Goal: Task Accomplishment & Management: Use online tool/utility

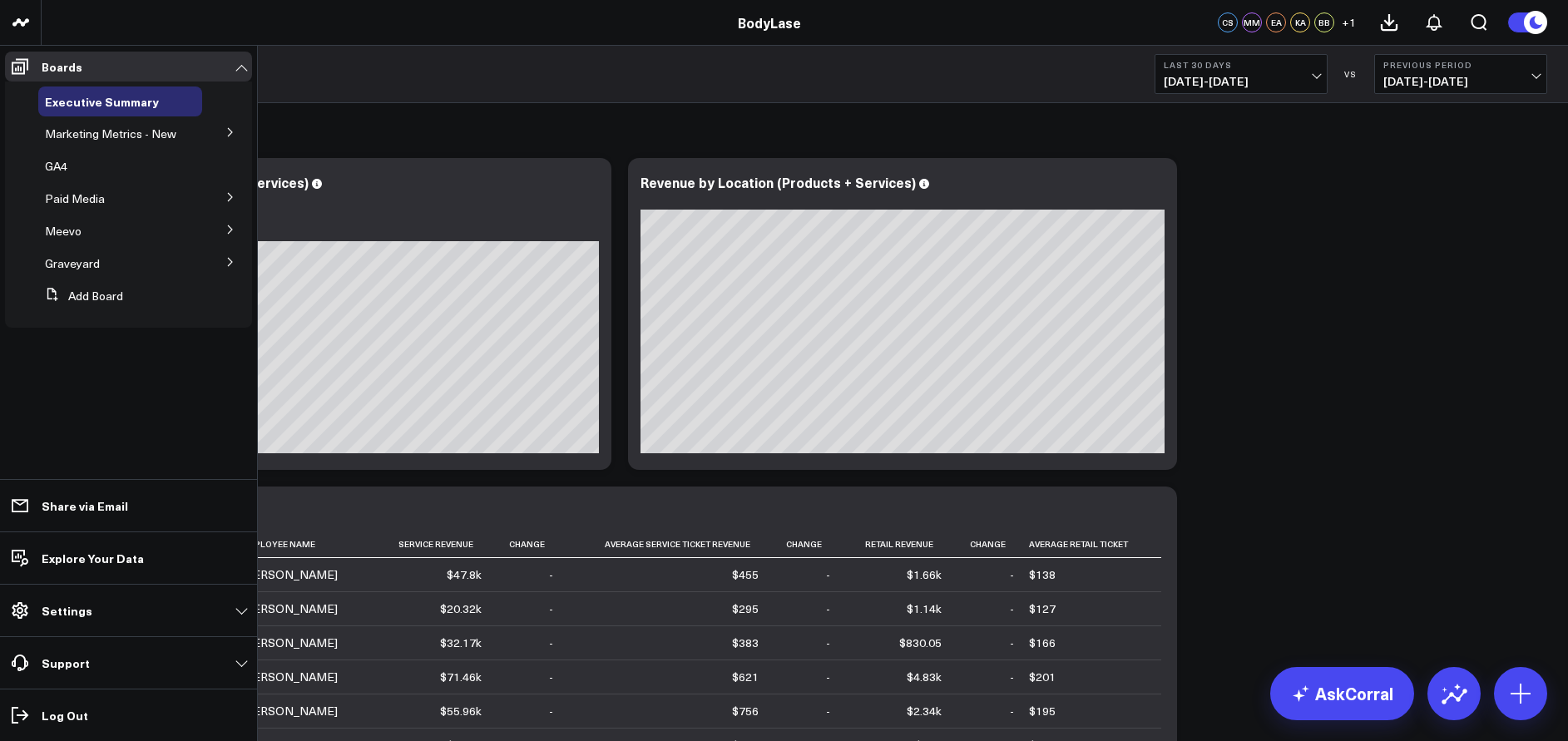
click at [224, 133] on button at bounding box center [230, 131] width 43 height 25
click at [135, 169] on span "Marketing Metrics for L10s" at bounding box center [112, 170] width 115 height 29
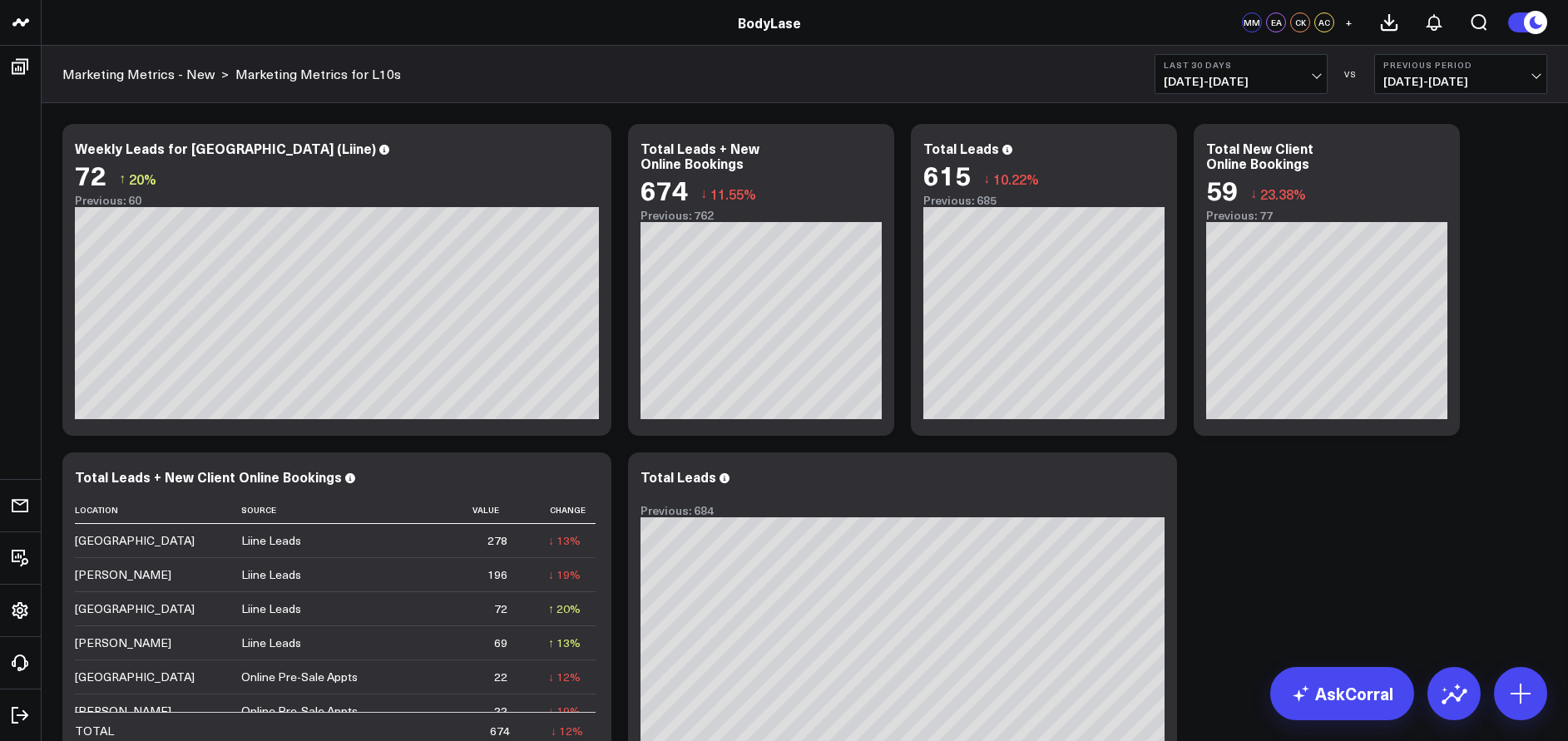
click at [1332, 78] on div "Last 30 Days [DATE] - [DATE] VS Previous Period [DATE] - [DATE]" at bounding box center [1351, 74] width 393 height 40
click at [1320, 76] on button "Last 30 Days [DATE] - [DATE]" at bounding box center [1241, 74] width 173 height 40
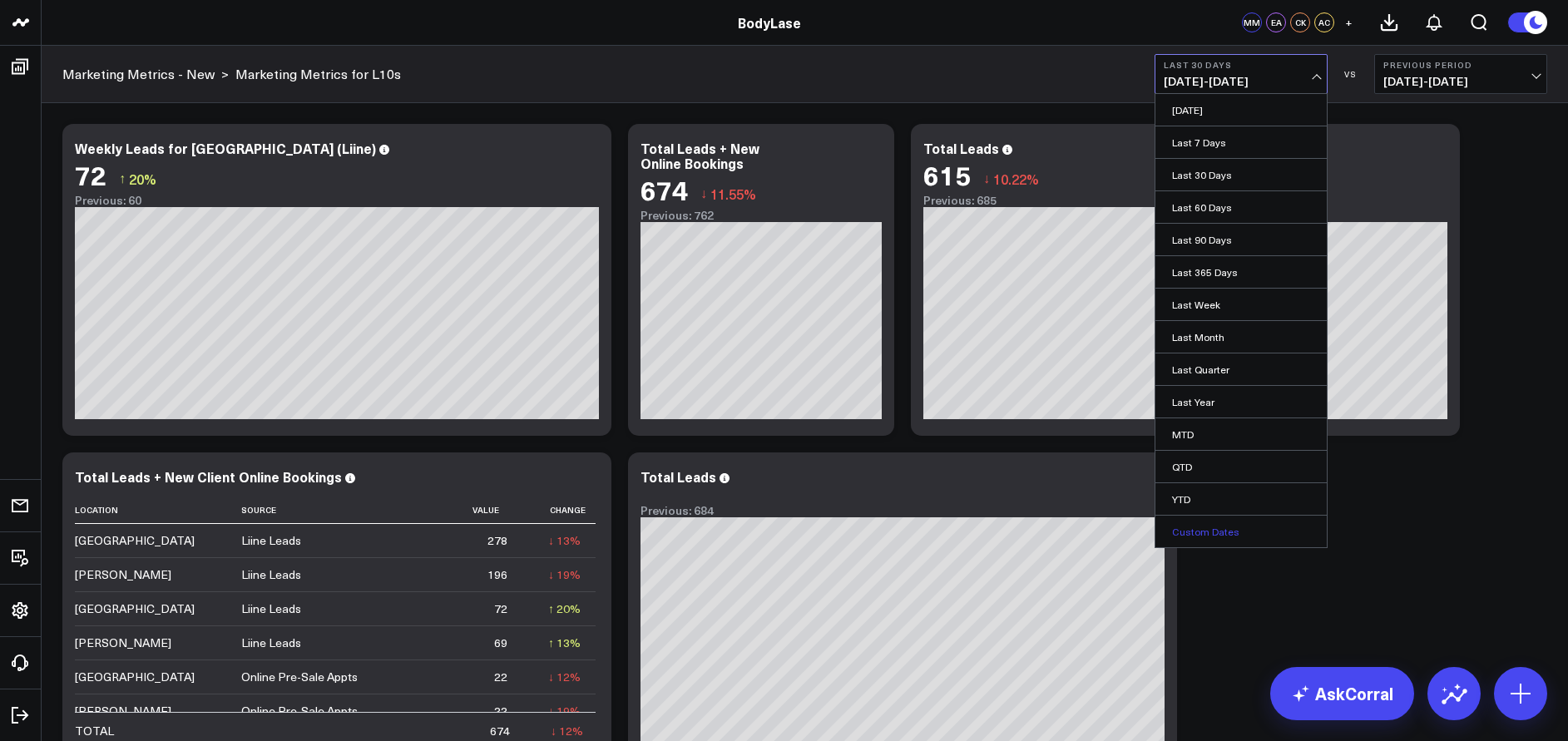
click at [1209, 523] on link "Custom Dates" at bounding box center [1240, 531] width 171 height 31
select select "7"
select select "2025"
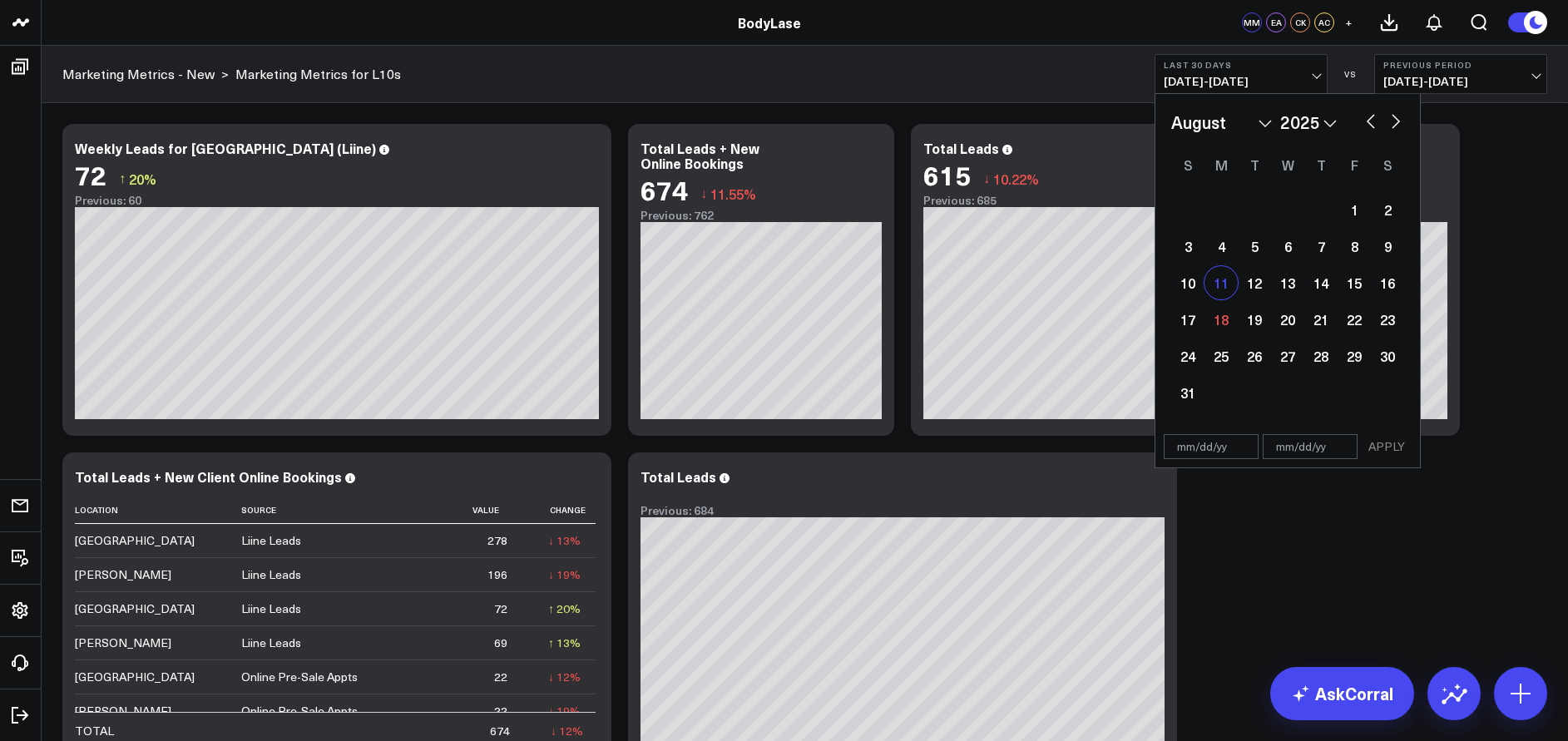
click at [1219, 274] on div "11" at bounding box center [1221, 283] width 33 height 33
type input "[DATE]"
select select "7"
select select "2025"
click at [1190, 314] on div "17" at bounding box center [1188, 319] width 33 height 33
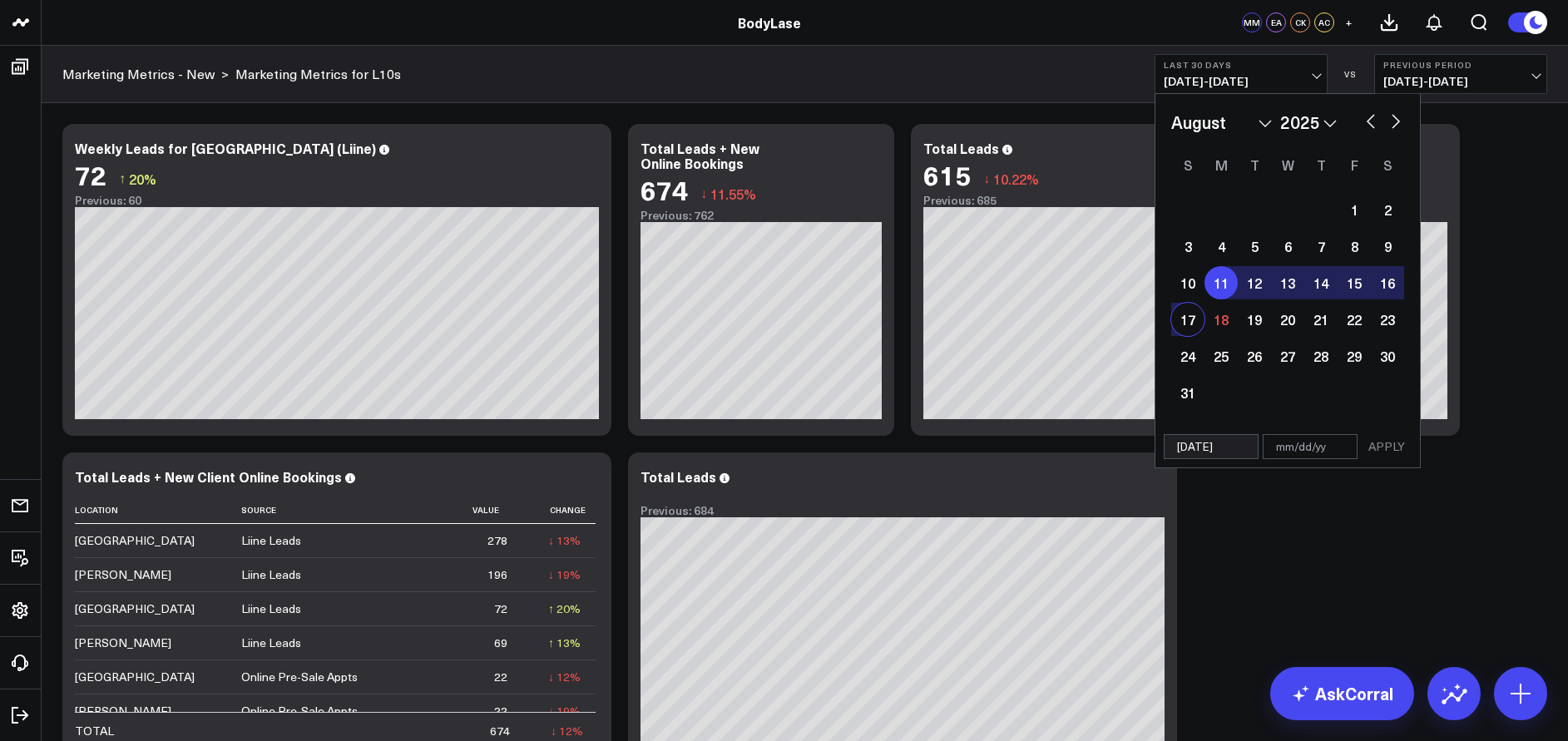
type input "[DATE]"
select select "7"
select select "2025"
click at [1384, 443] on button "APPLY" at bounding box center [1387, 446] width 50 height 25
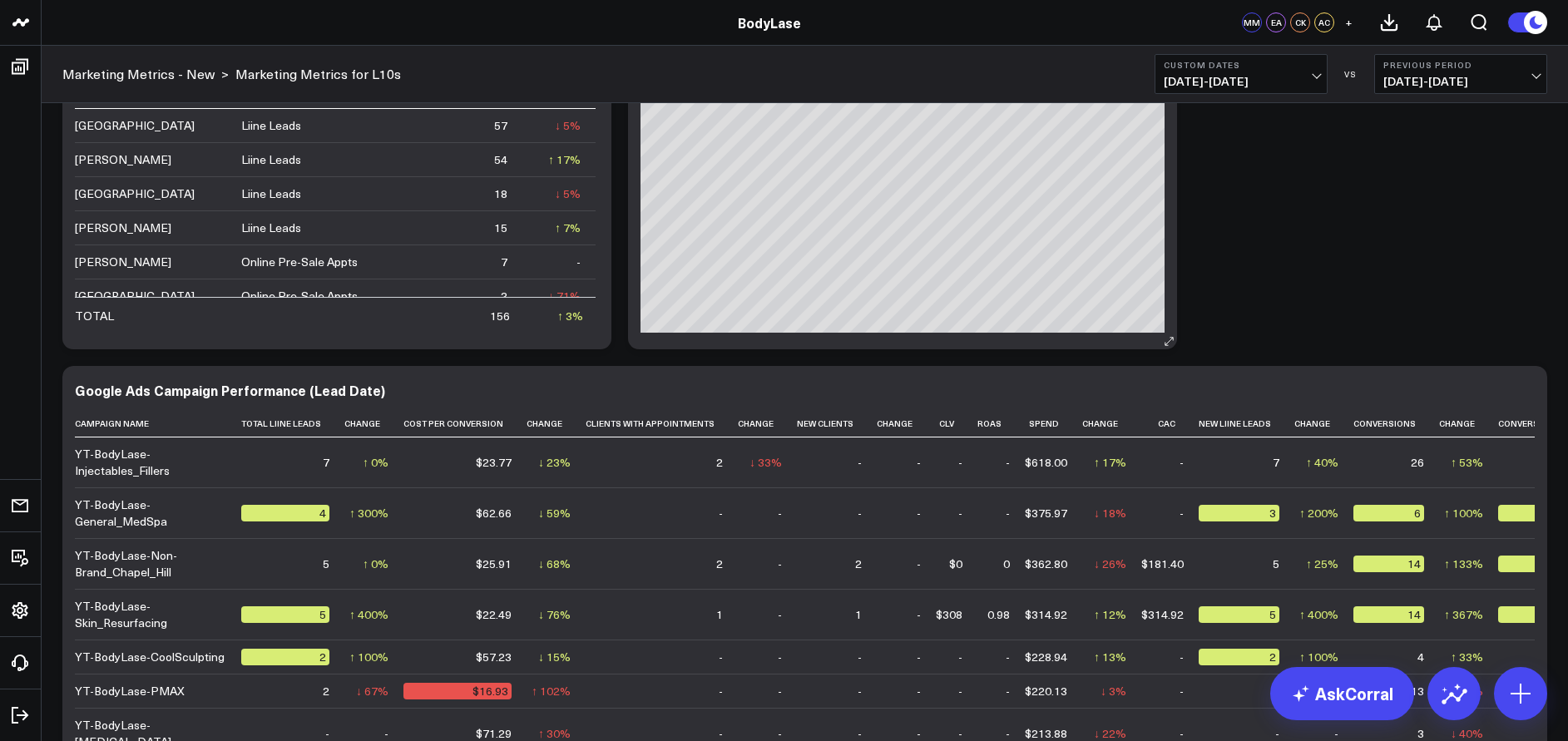
scroll to position [178, 0]
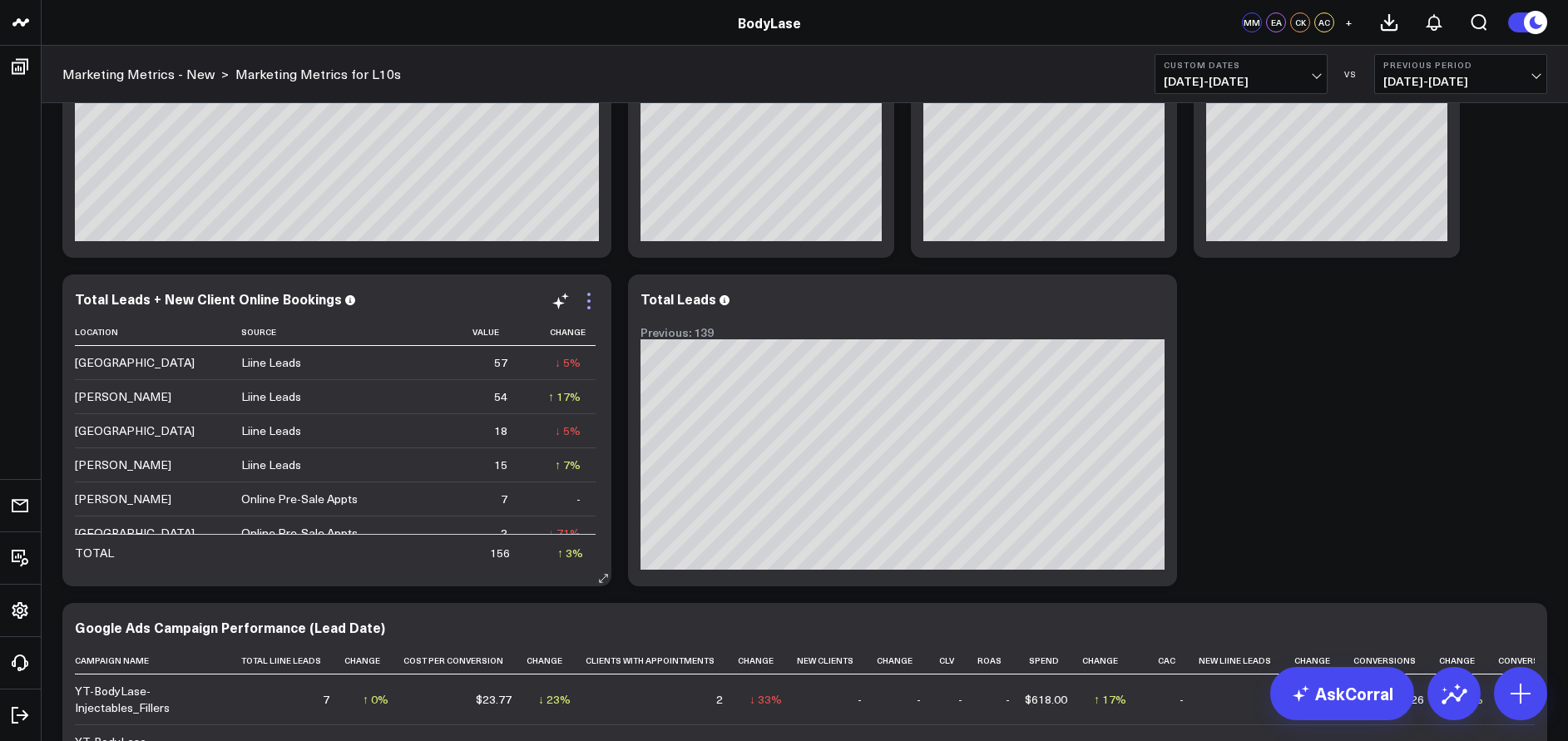
click at [591, 298] on icon at bounding box center [589, 301] width 20 height 20
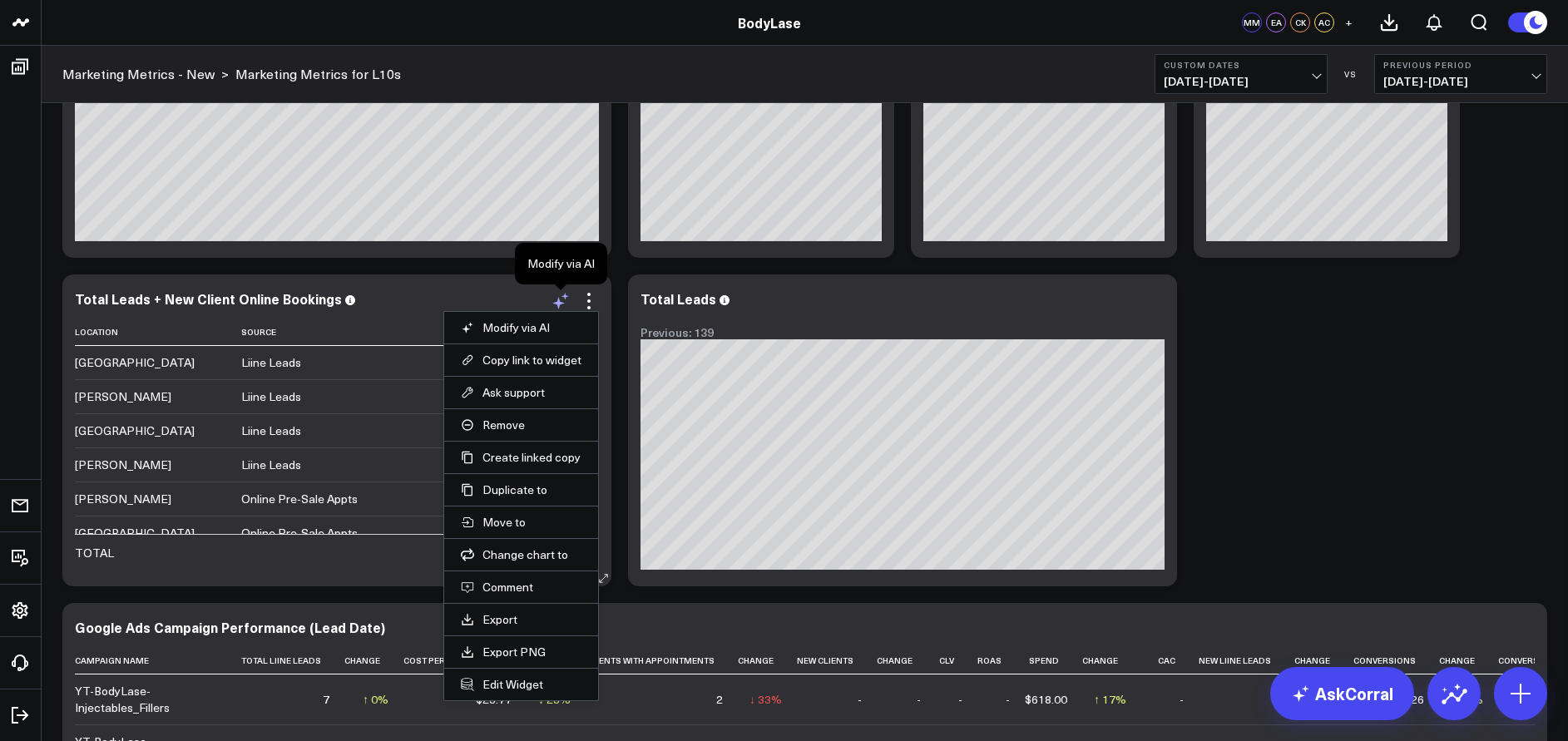
click at [563, 296] on icon at bounding box center [565, 295] width 7 height 6
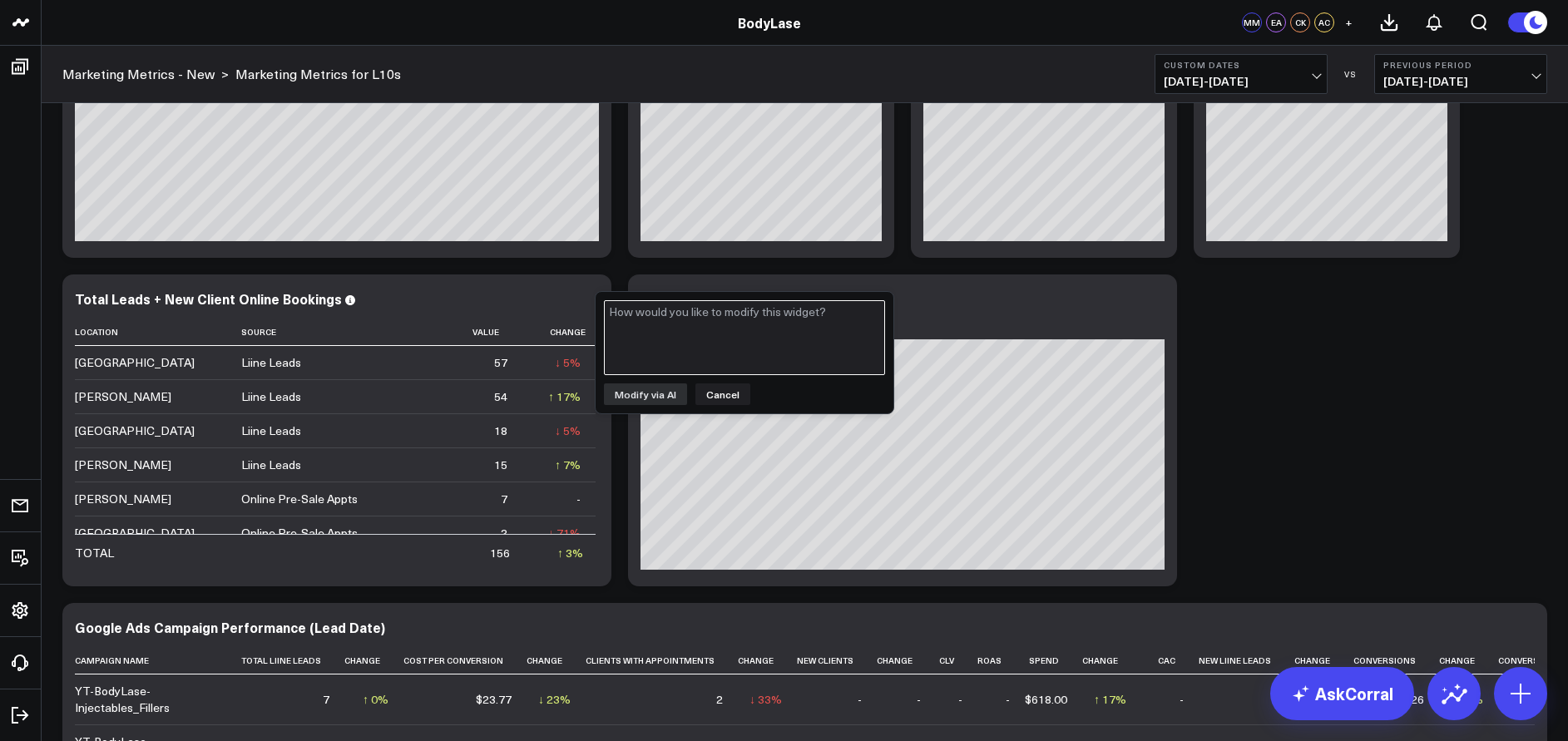
click at [675, 329] on textarea at bounding box center [744, 337] width 282 height 75
type textarea "Can you pull the online pre-sale appts from this chart and make a new donut cha…"
click at [662, 392] on button "Modify via AI" at bounding box center [645, 395] width 83 height 22
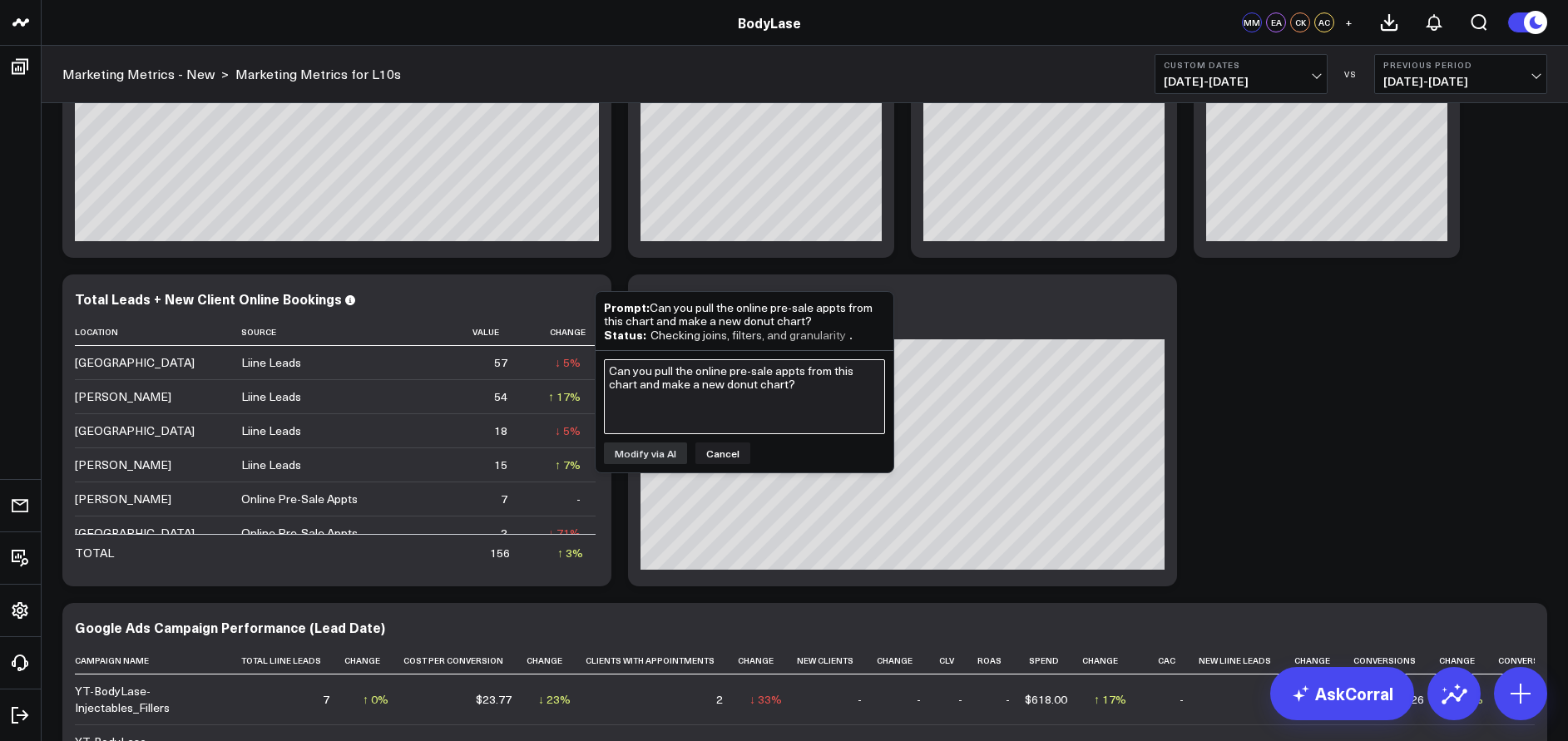
drag, startPoint x: 662, startPoint y: 392, endPoint x: 661, endPoint y: 420, distance: 28.0
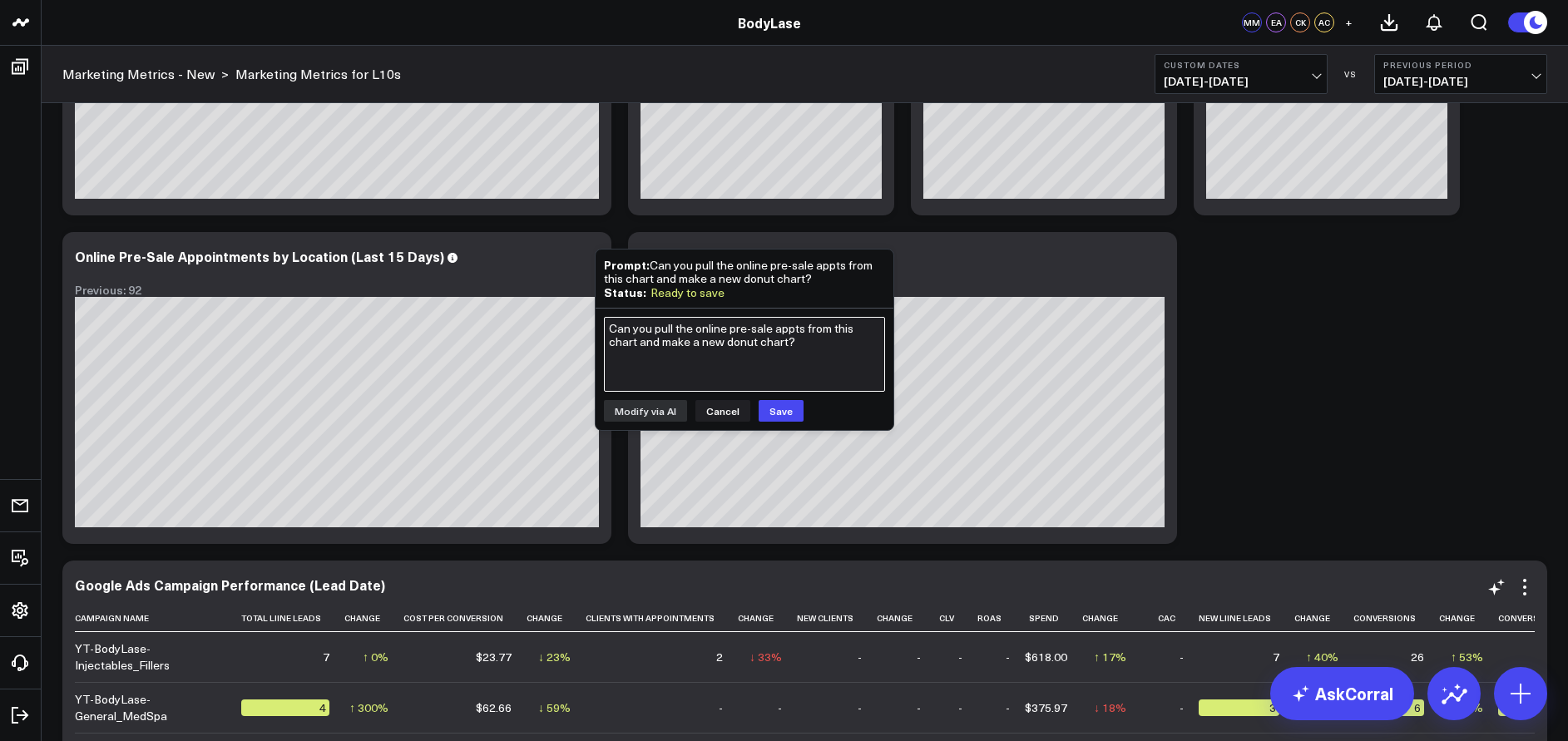
scroll to position [53, 0]
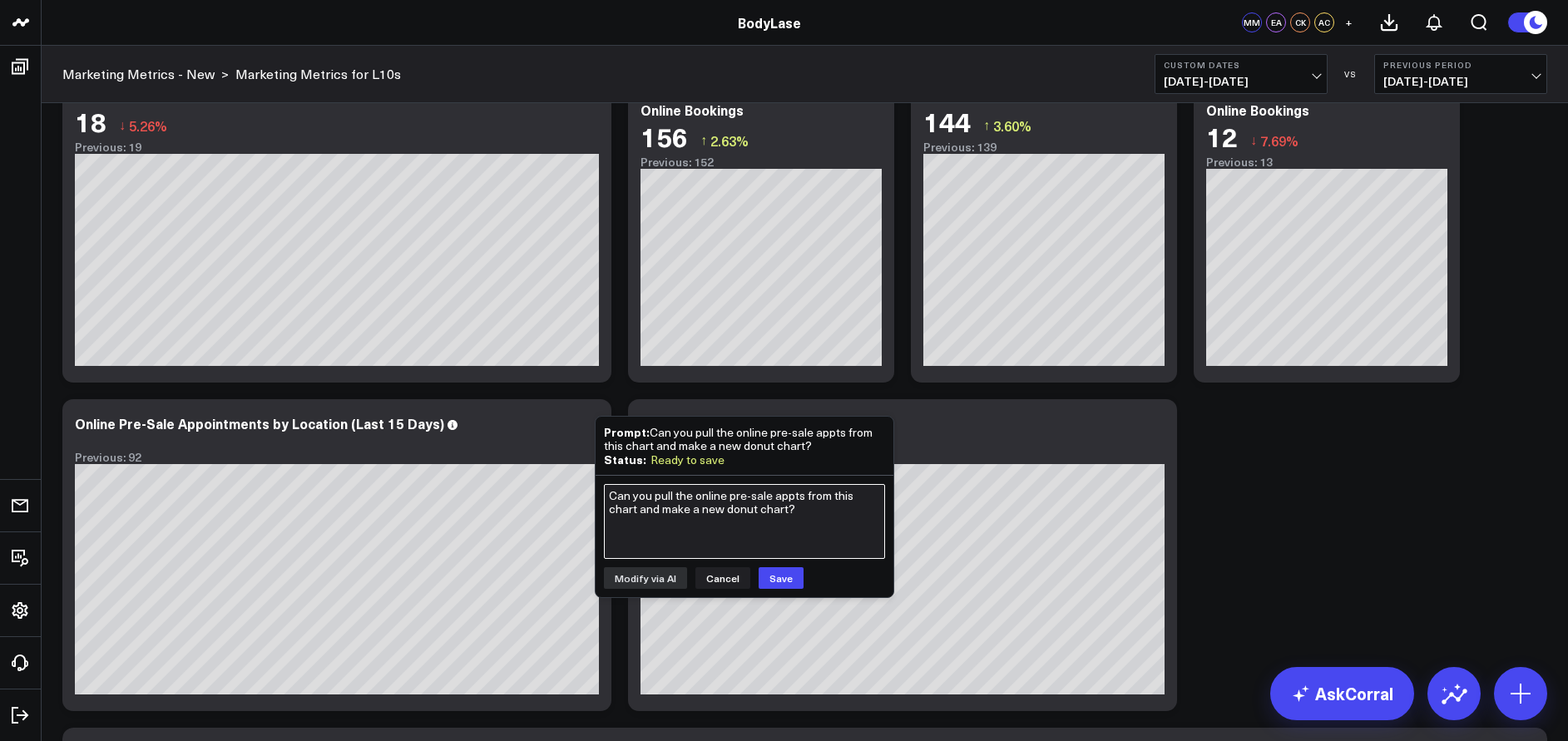
click at [731, 523] on textarea "Can you pull the online pre-sale appts from this chart and make a new donut cha…" at bounding box center [744, 521] width 282 height 75
type textarea "I"
type textarea "this is wrong. undo it please"
click at [722, 578] on button "Cancel" at bounding box center [723, 578] width 55 height 22
